Goal: Transaction & Acquisition: Purchase product/service

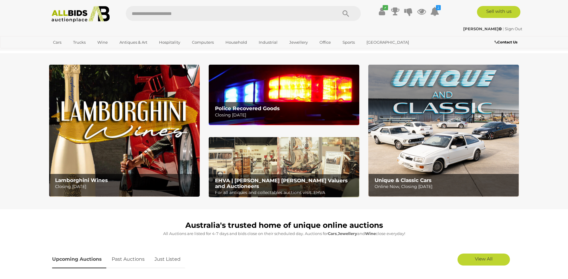
click at [253, 13] on input "text" at bounding box center [228, 13] width 205 height 15
type input "*******"
click at [250, 95] on img at bounding box center [284, 95] width 150 height 60
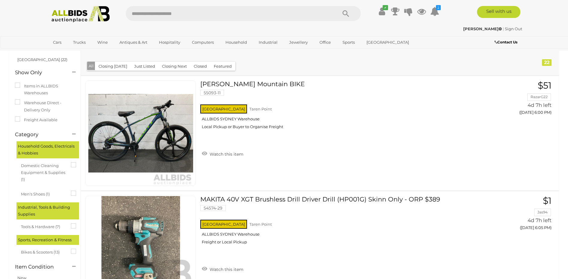
scroll to position [48, 0]
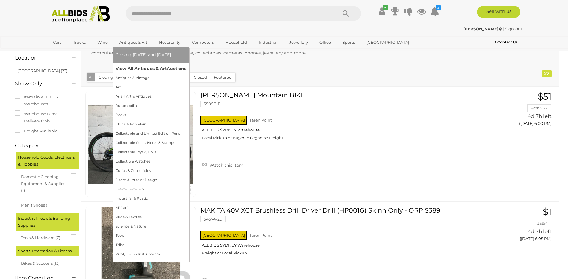
click at [139, 72] on link "View All Antiques & Art Auctions" at bounding box center [150, 68] width 71 height 9
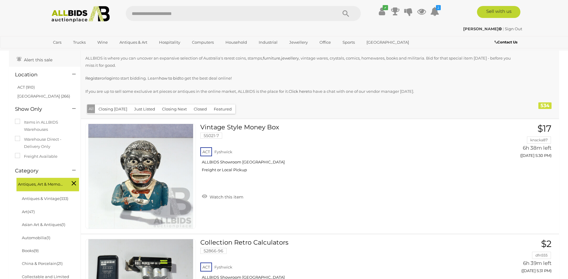
scroll to position [60, 0]
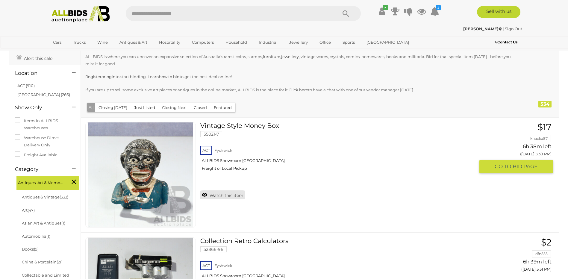
click at [233, 196] on link "Watch this item" at bounding box center [222, 194] width 45 height 9
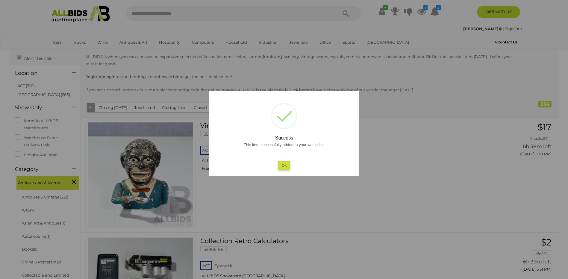
scroll to position [90, 0]
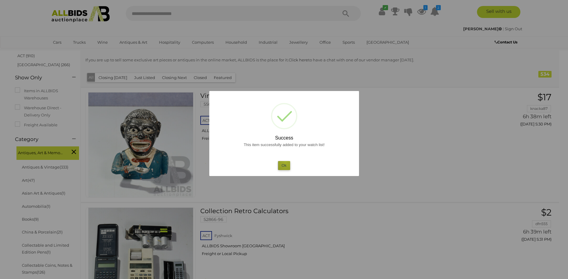
click at [285, 162] on button "Ok" at bounding box center [284, 165] width 12 height 9
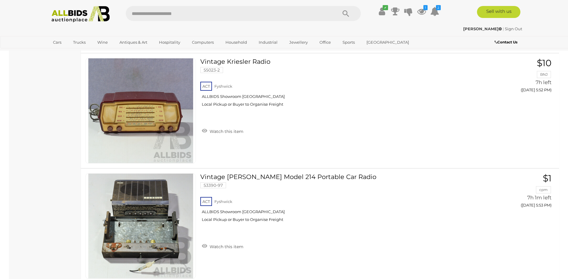
scroll to position [3397, 0]
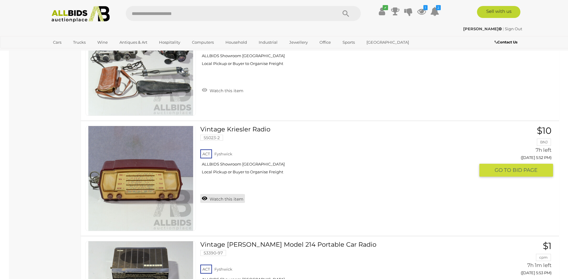
click at [220, 199] on link "Watch this item" at bounding box center [222, 198] width 45 height 9
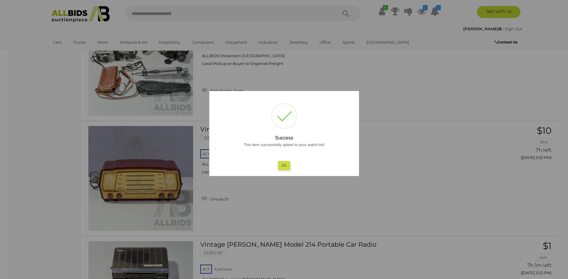
click at [284, 164] on button "Ok" at bounding box center [284, 165] width 12 height 9
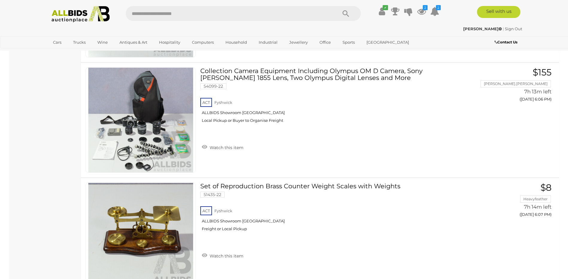
scroll to position [5339, 0]
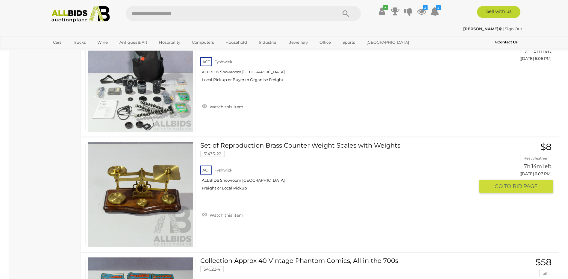
drag, startPoint x: 235, startPoint y: 215, endPoint x: 490, endPoint y: 165, distance: 260.7
click at [235, 215] on link "Watch this item" at bounding box center [222, 214] width 45 height 9
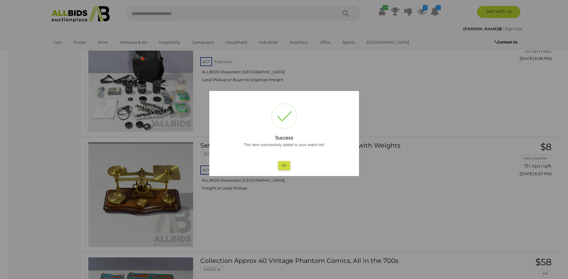
click at [288, 164] on button "Ok" at bounding box center [284, 165] width 12 height 9
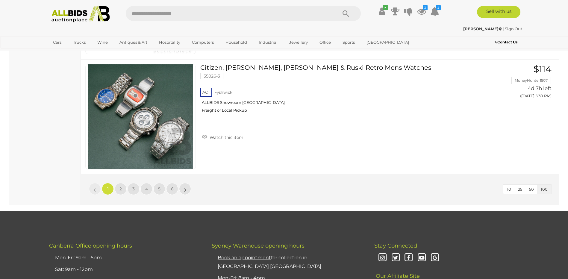
scroll to position [11535, 0]
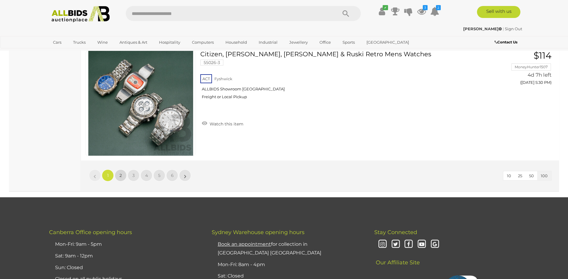
click at [118, 174] on link "2" at bounding box center [121, 175] width 12 height 12
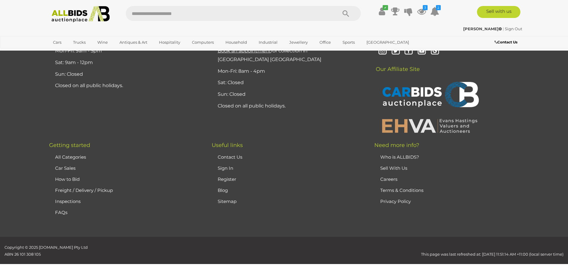
scroll to position [117, 0]
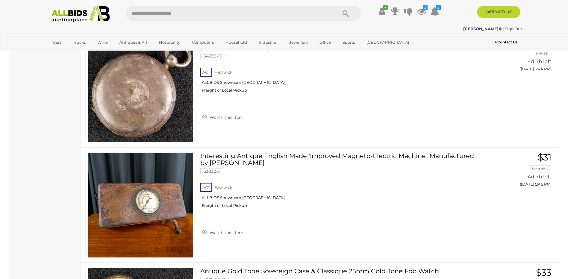
scroll to position [1825, 0]
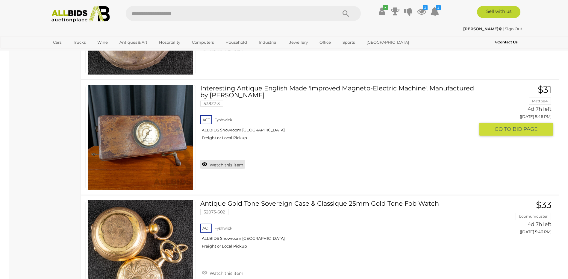
click at [222, 165] on link "Watch this item" at bounding box center [222, 164] width 45 height 9
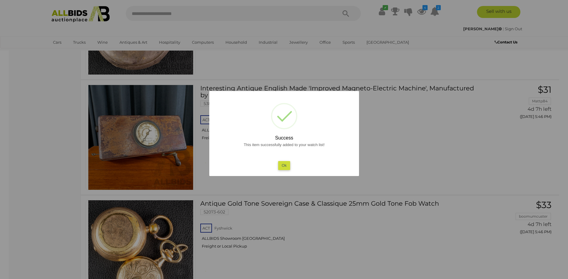
drag, startPoint x: 287, startPoint y: 164, endPoint x: 445, endPoint y: 0, distance: 228.1
click at [287, 164] on button "Ok" at bounding box center [284, 165] width 12 height 9
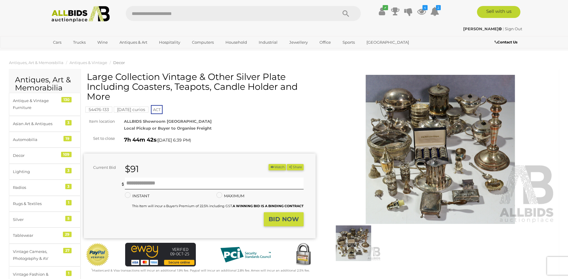
click at [433, 144] on img at bounding box center [440, 149] width 232 height 149
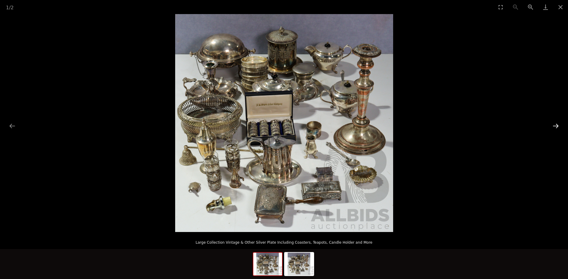
click at [558, 128] on button "Next slide" at bounding box center [555, 126] width 13 height 12
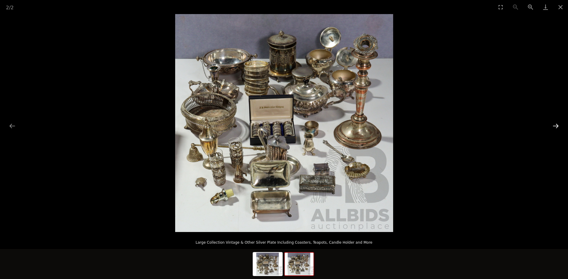
click at [558, 128] on button "Next slide" at bounding box center [555, 126] width 13 height 12
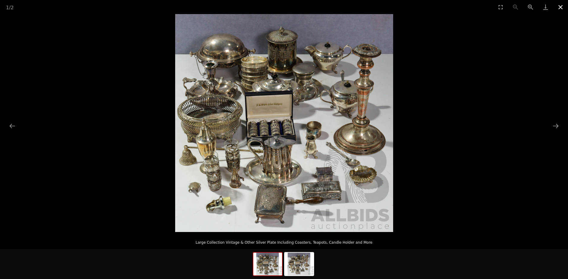
click at [560, 7] on button "Close gallery" at bounding box center [560, 7] width 15 height 14
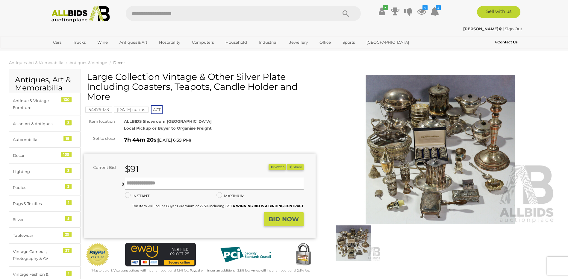
click at [271, 167] on icon "button" at bounding box center [272, 166] width 4 height 3
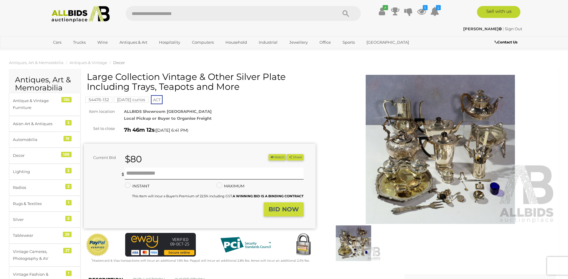
click at [449, 152] on img at bounding box center [440, 149] width 232 height 149
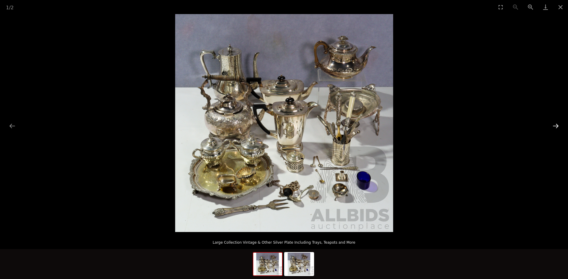
click at [556, 126] on button "Next slide" at bounding box center [555, 126] width 13 height 12
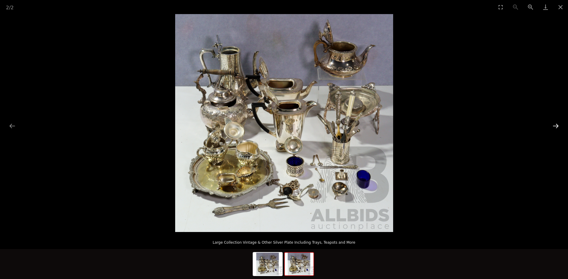
click at [556, 126] on button "Next slide" at bounding box center [555, 126] width 13 height 12
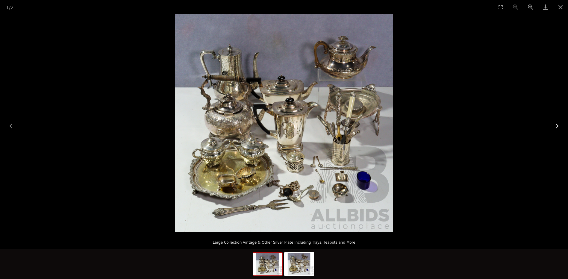
click at [556, 126] on button "Next slide" at bounding box center [555, 126] width 13 height 12
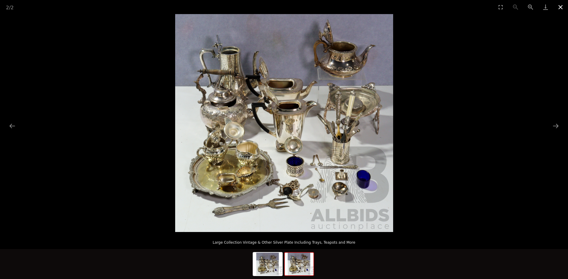
click at [561, 7] on button "Close gallery" at bounding box center [560, 7] width 15 height 14
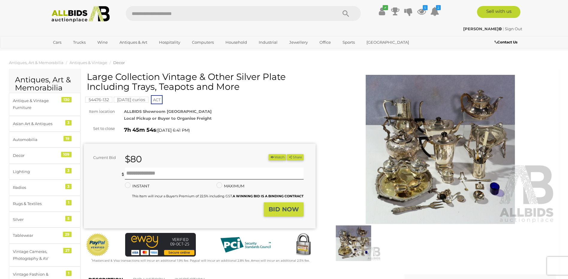
drag, startPoint x: 272, startPoint y: 157, endPoint x: 276, endPoint y: 151, distance: 7.3
click at [272, 156] on button "Watch" at bounding box center [276, 157] width 17 height 6
